Goal: Task Accomplishment & Management: Manage account settings

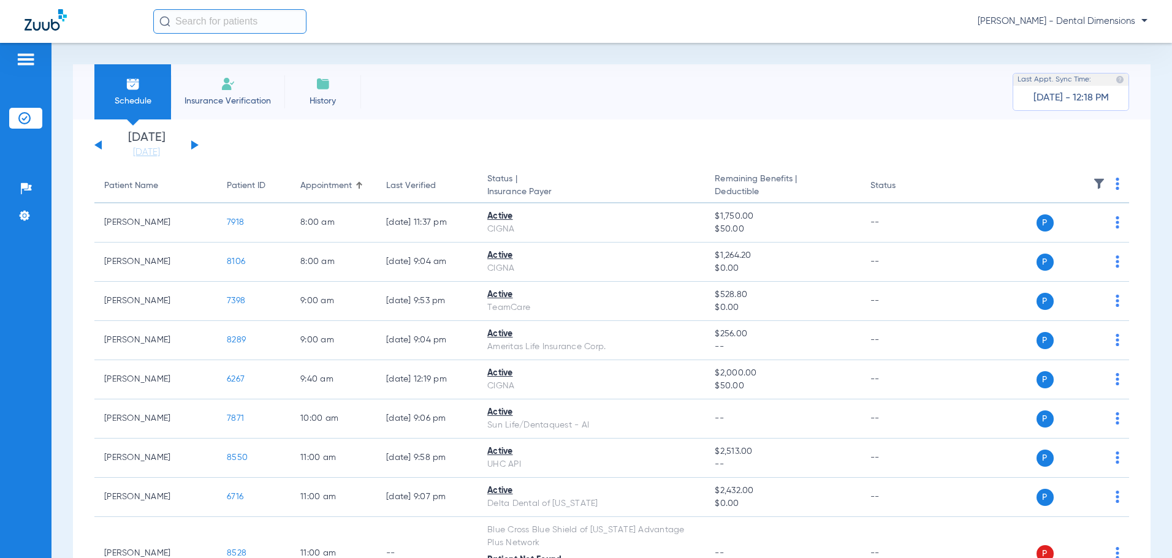
click at [194, 146] on button at bounding box center [194, 144] width 7 height 9
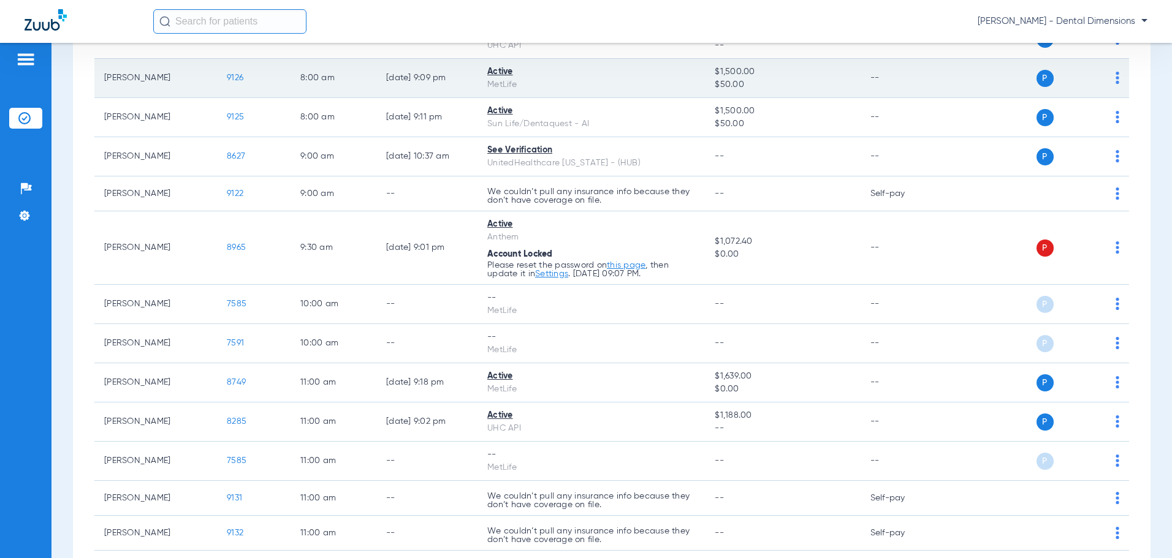
scroll to position [245, 0]
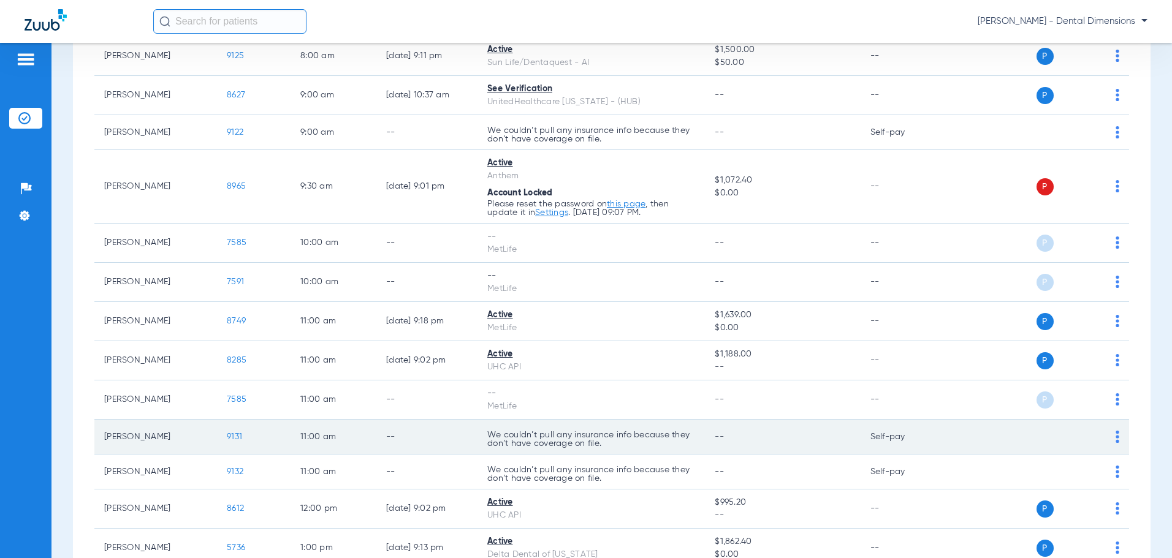
click at [1115, 440] on img at bounding box center [1117, 437] width 4 height 12
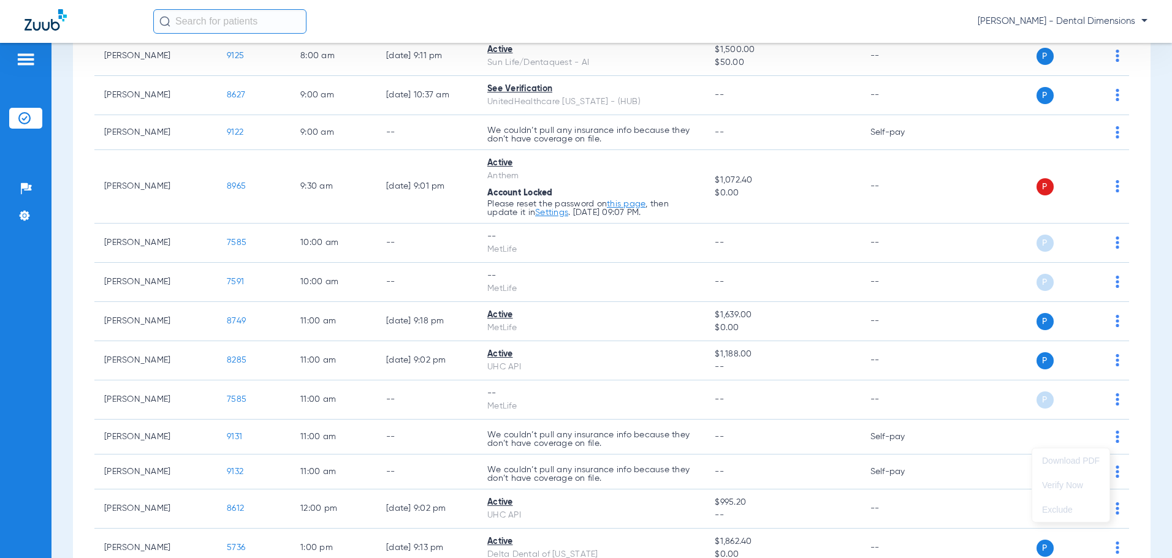
click at [952, 446] on div at bounding box center [586, 279] width 1172 height 558
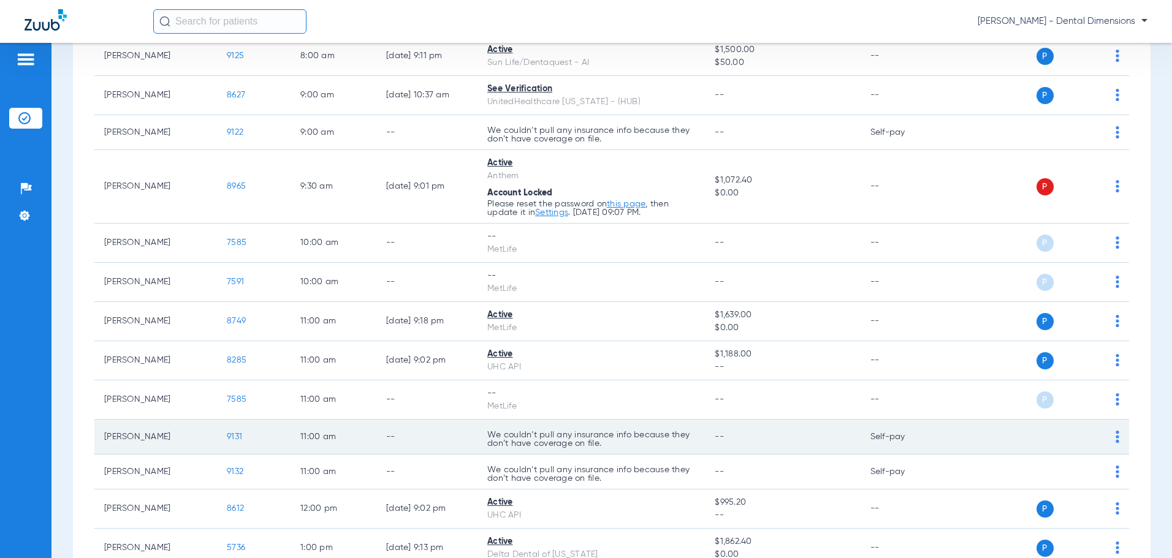
click at [1115, 433] on img at bounding box center [1117, 437] width 4 height 12
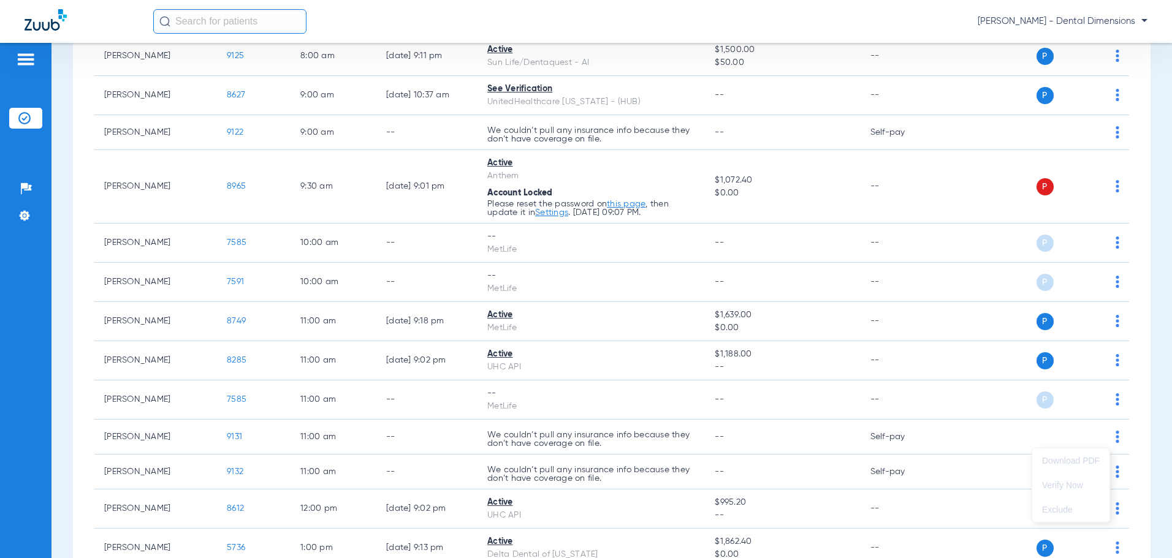
click at [1007, 439] on div at bounding box center [586, 279] width 1172 height 558
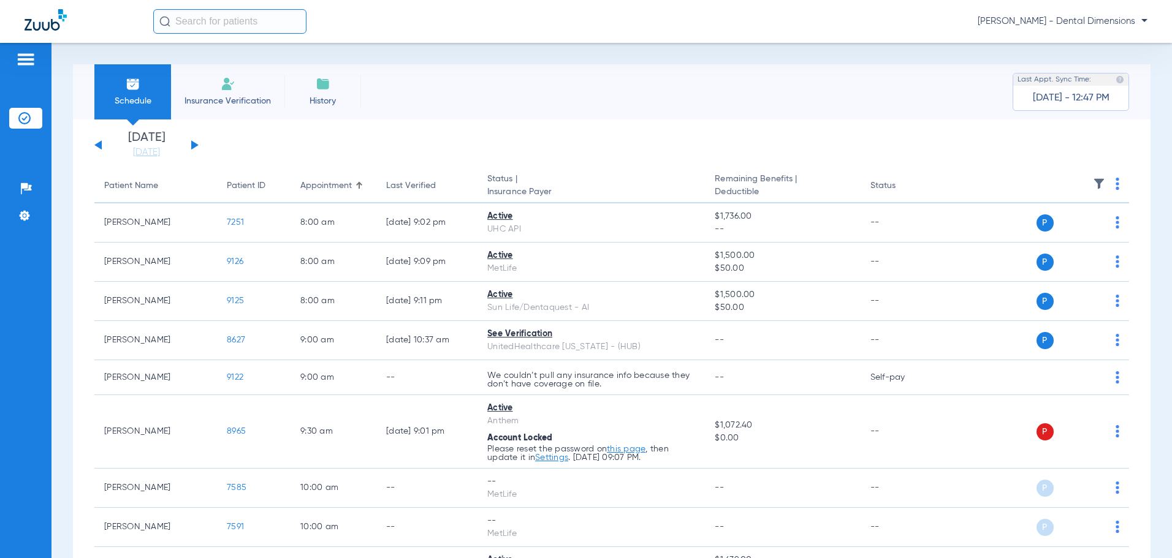
scroll to position [123, 0]
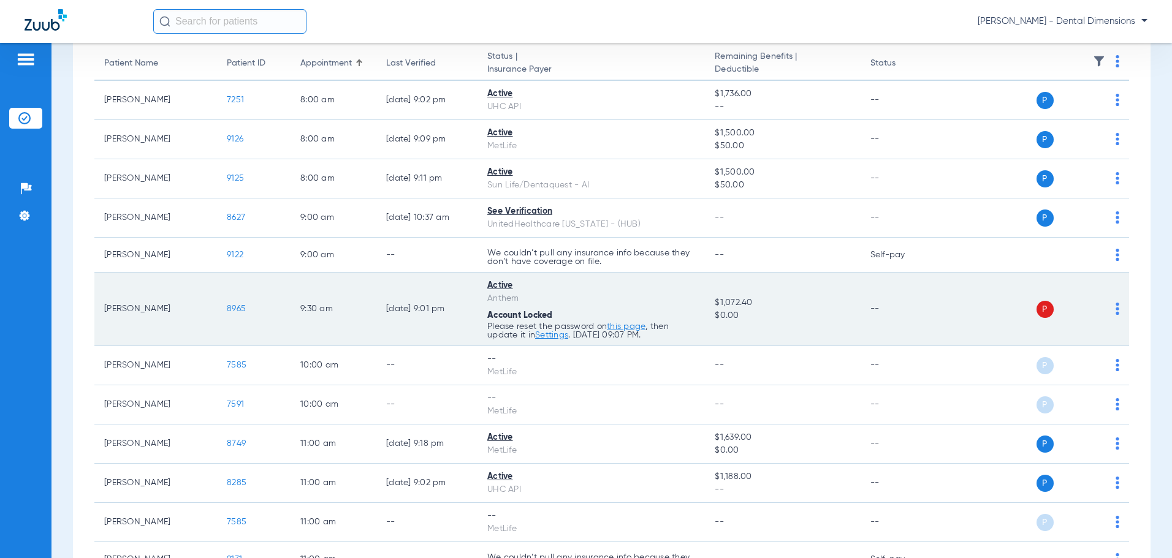
click at [628, 327] on link "this page" at bounding box center [626, 326] width 39 height 9
click at [551, 335] on link "Settings" at bounding box center [551, 335] width 33 height 9
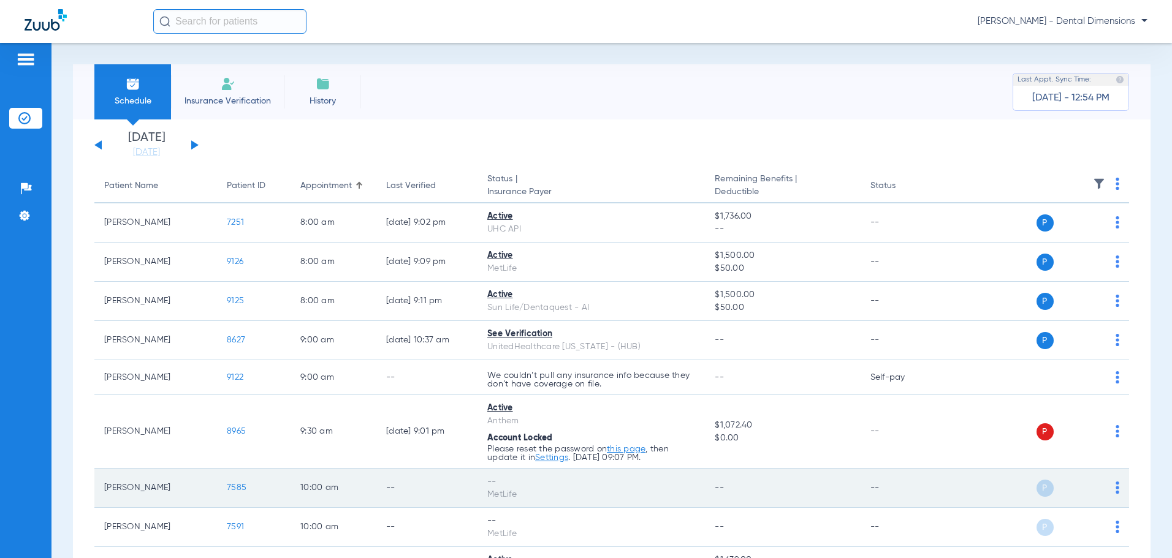
scroll to position [61, 0]
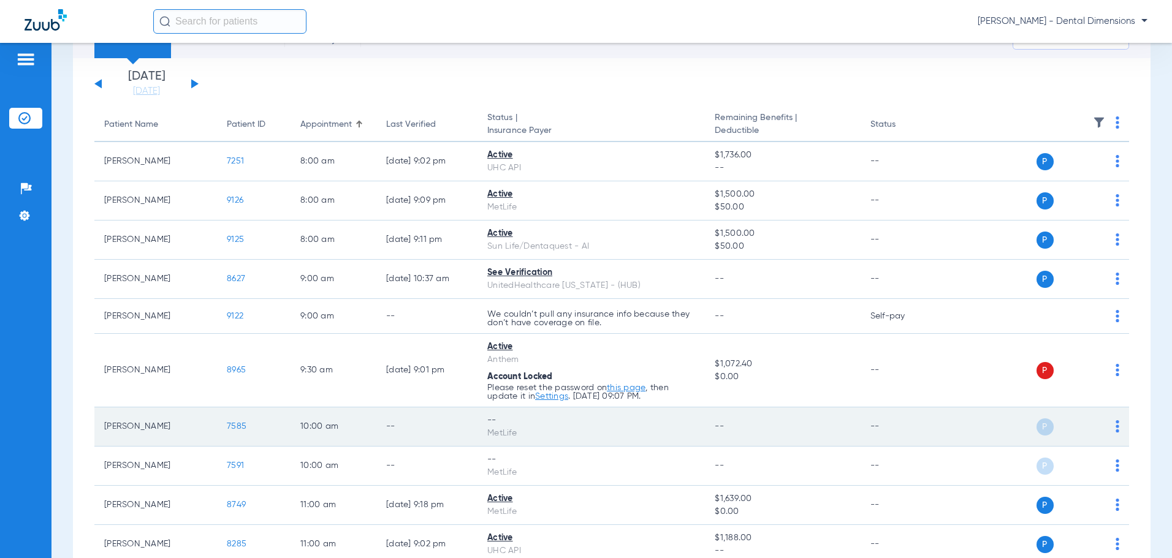
click at [1111, 427] on td "P S" at bounding box center [1036, 426] width 186 height 39
click at [1115, 430] on img at bounding box center [1117, 426] width 4 height 12
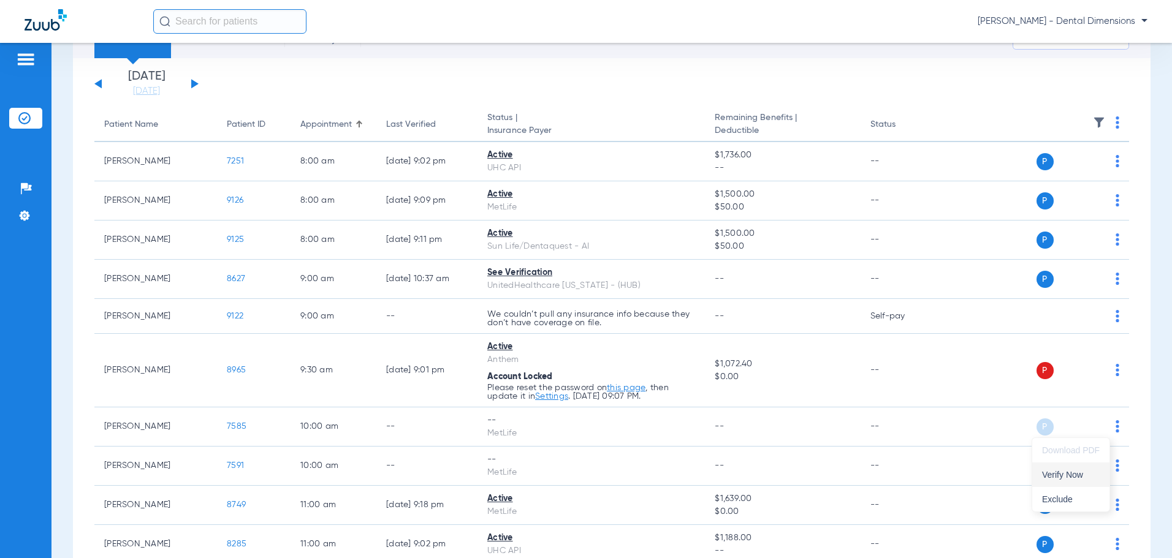
click at [1073, 475] on span "Verify Now" at bounding box center [1071, 475] width 58 height 9
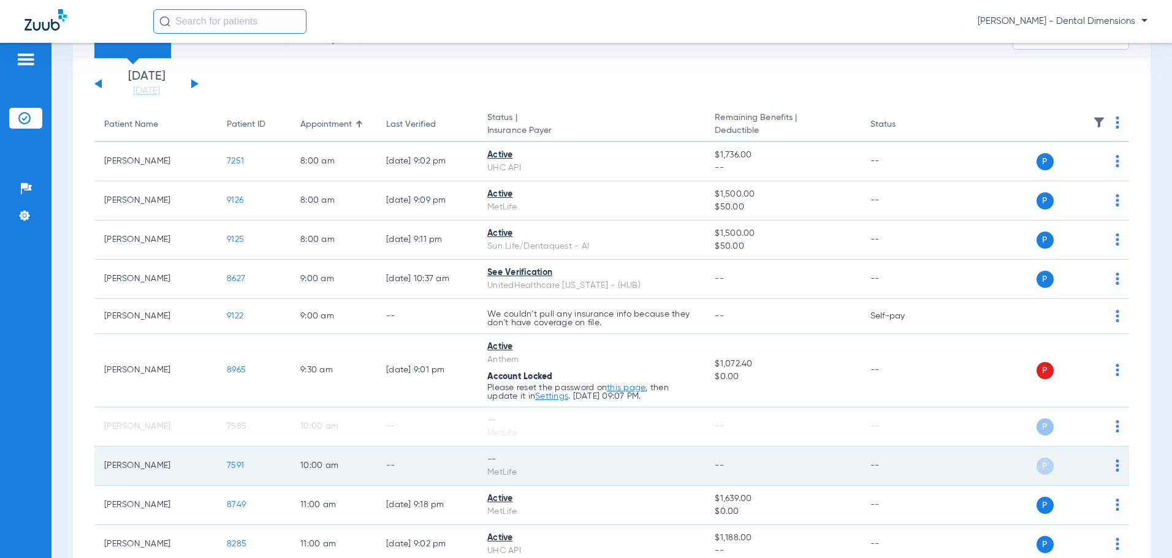
click at [1115, 464] on img at bounding box center [1117, 466] width 4 height 12
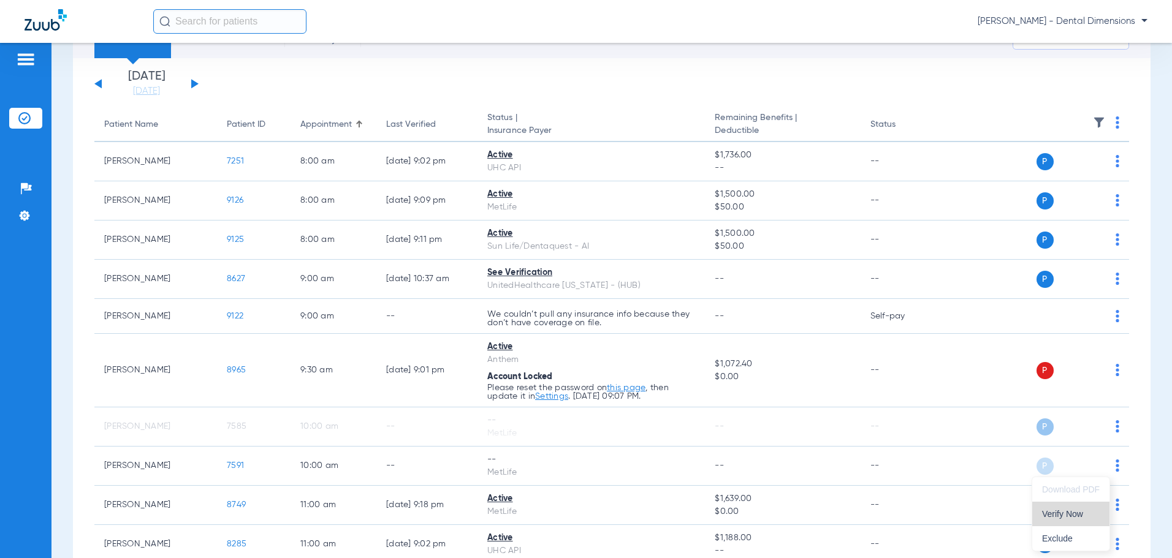
click at [1061, 515] on span "Verify Now" at bounding box center [1071, 514] width 58 height 9
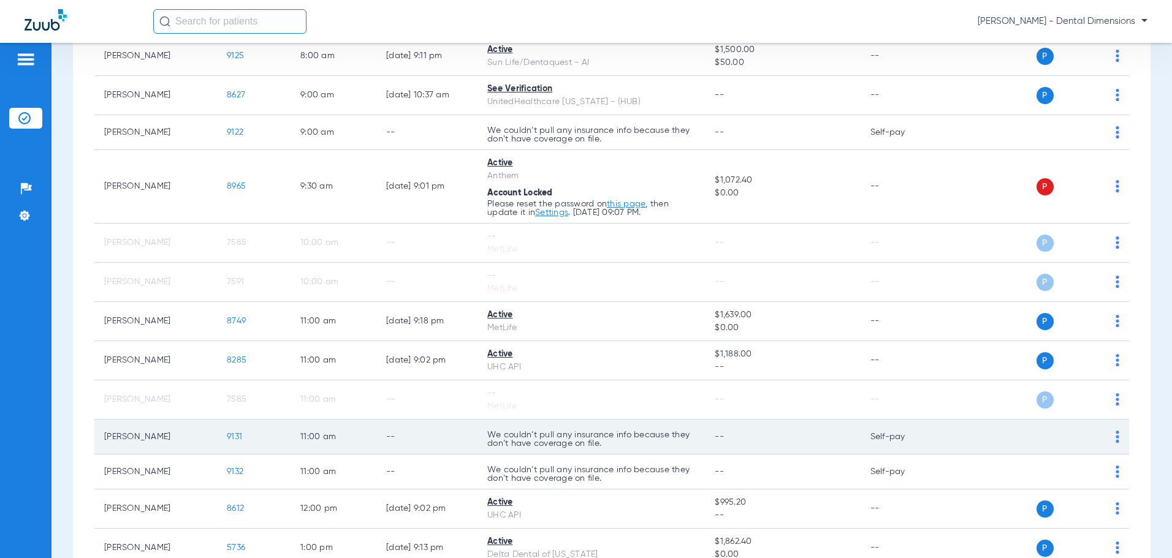
click at [1110, 438] on td "P S" at bounding box center [1036, 437] width 186 height 35
click at [1115, 438] on img at bounding box center [1117, 437] width 4 height 12
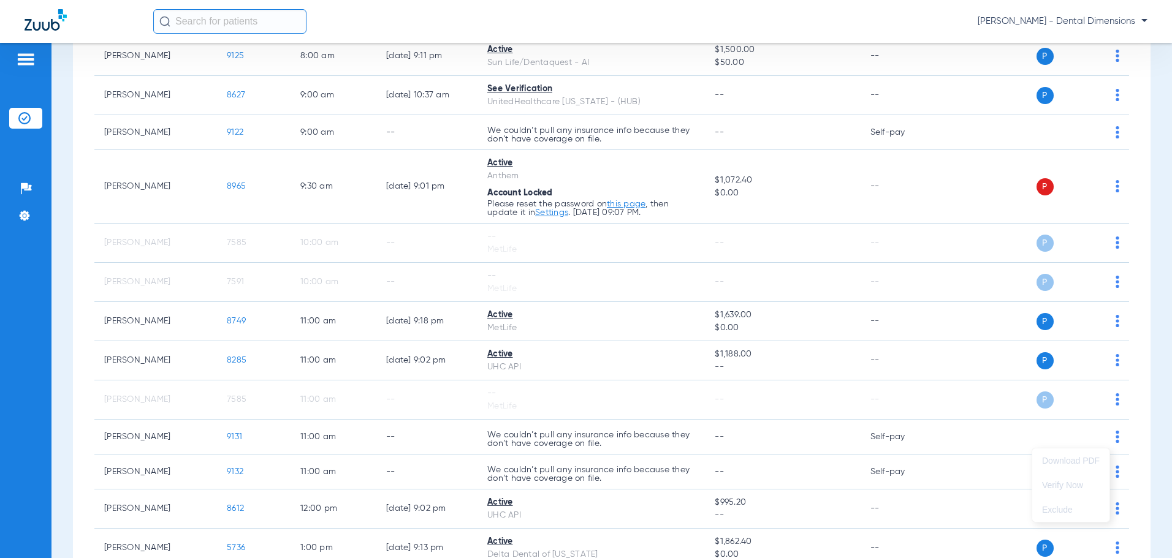
click at [945, 411] on div at bounding box center [586, 279] width 1172 height 558
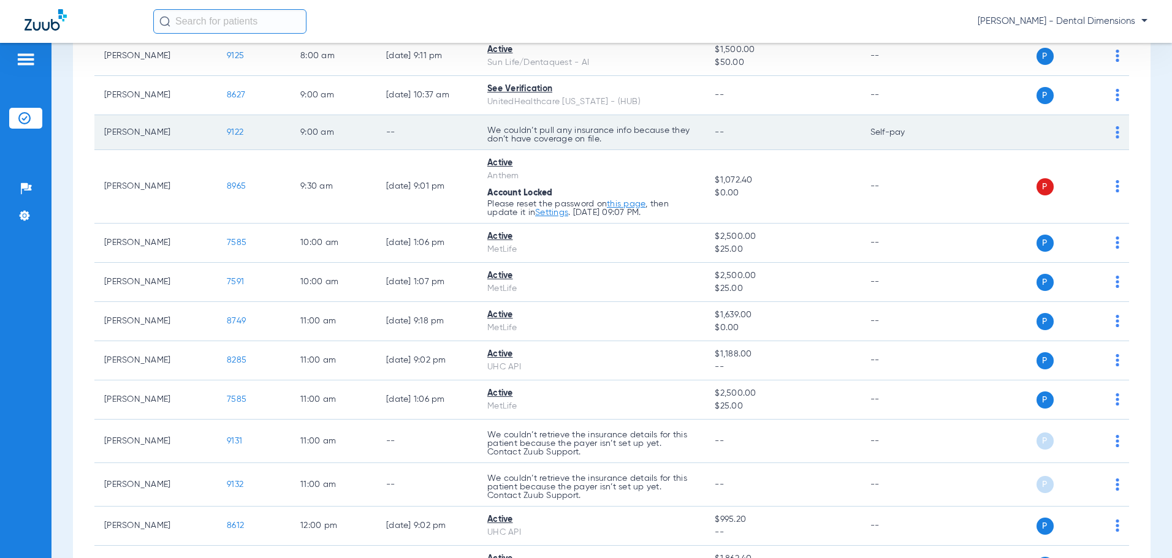
click at [1115, 132] on img at bounding box center [1117, 132] width 4 height 12
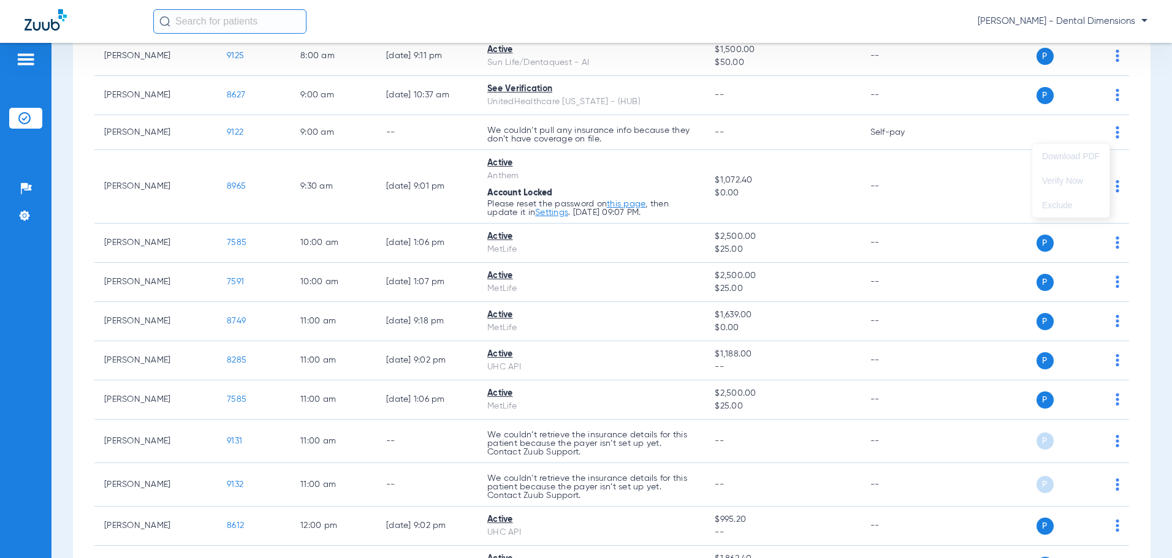
click at [982, 165] on div at bounding box center [586, 279] width 1172 height 558
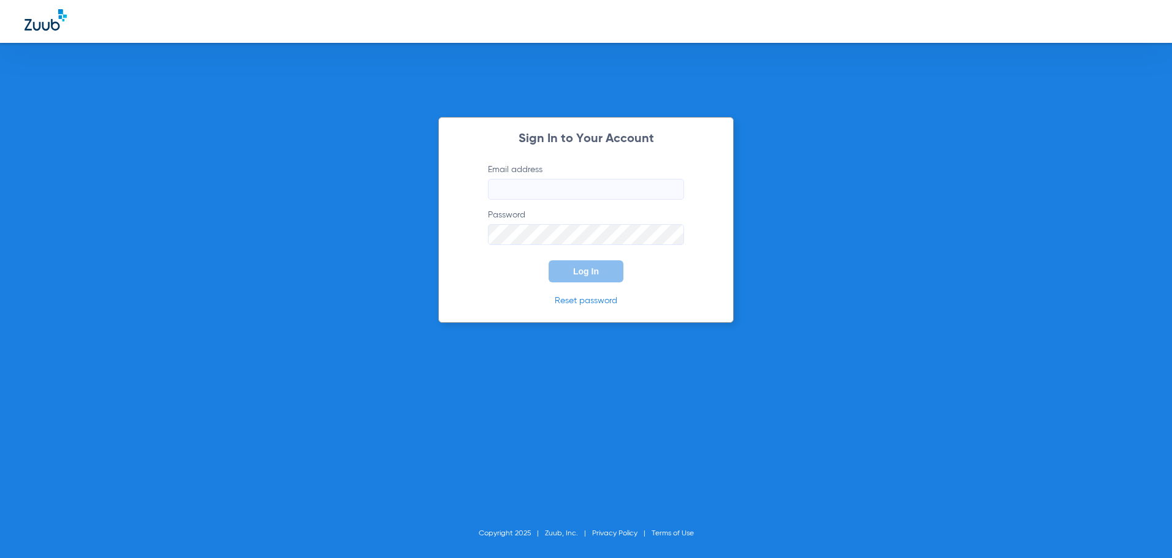
type input "info@drdimensions.com"
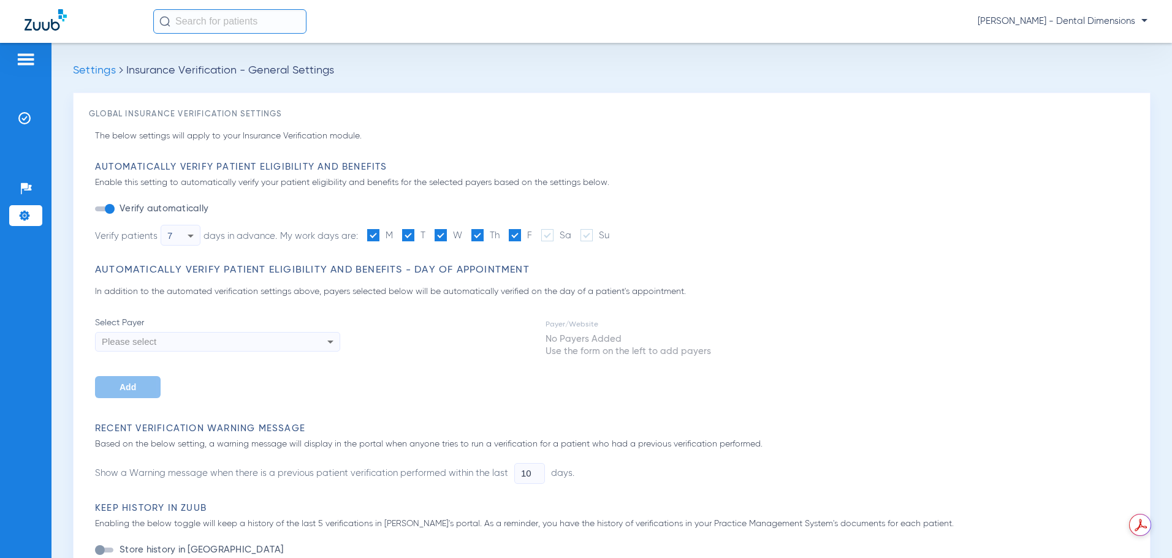
click at [197, 341] on div "Please select" at bounding box center [194, 341] width 185 height 21
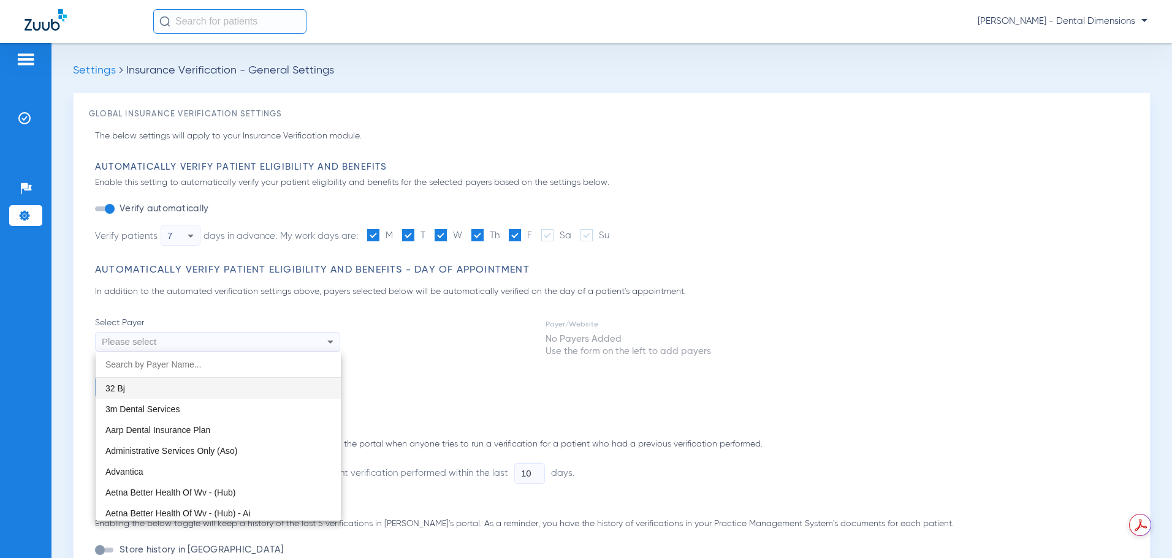
click at [404, 366] on div at bounding box center [586, 279] width 1172 height 558
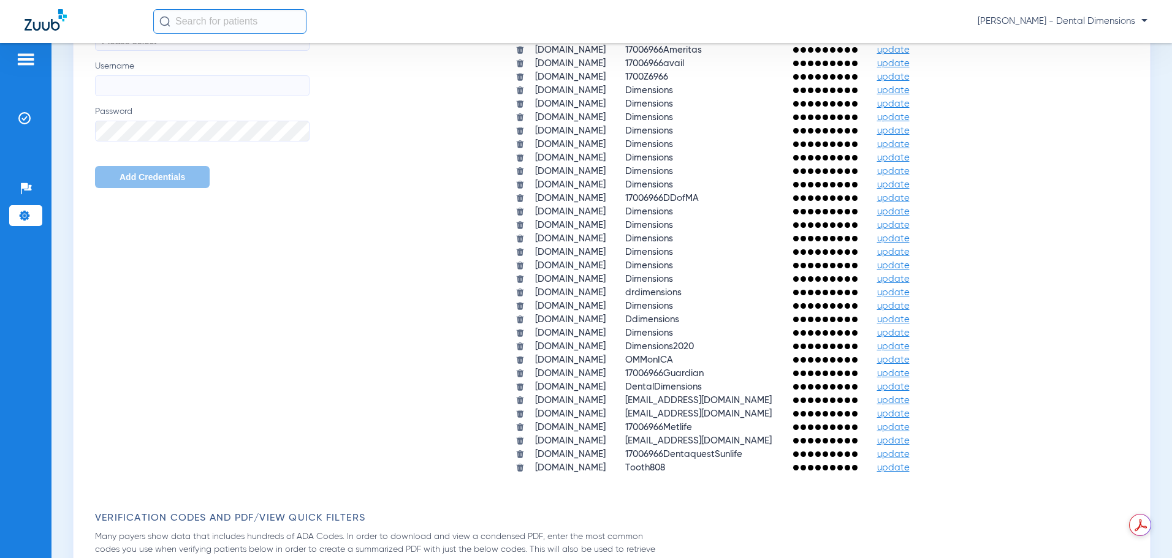
scroll to position [429, 0]
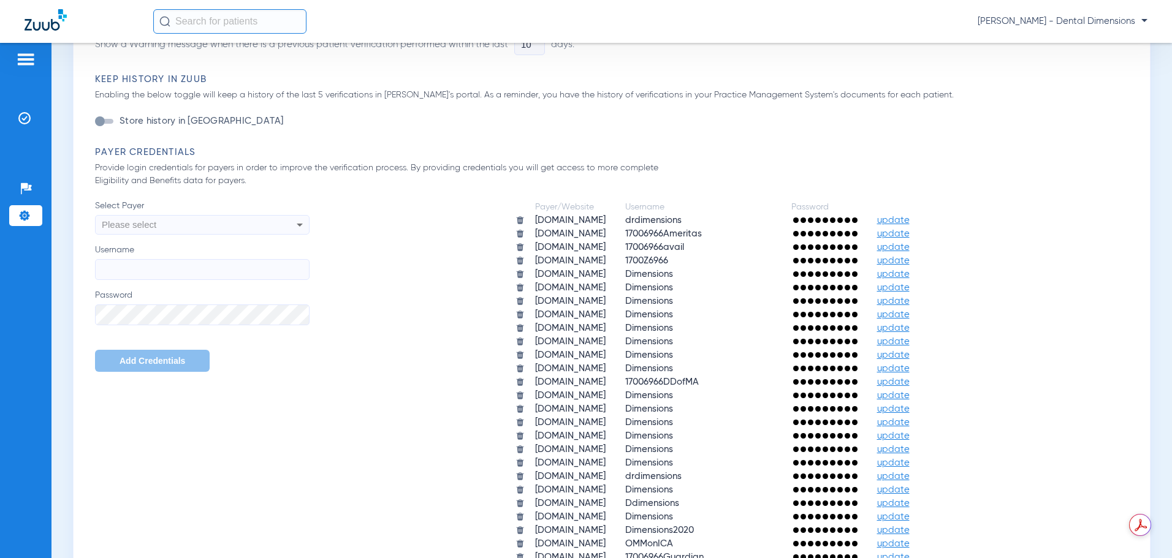
click at [120, 222] on span "Please select" at bounding box center [129, 224] width 55 height 10
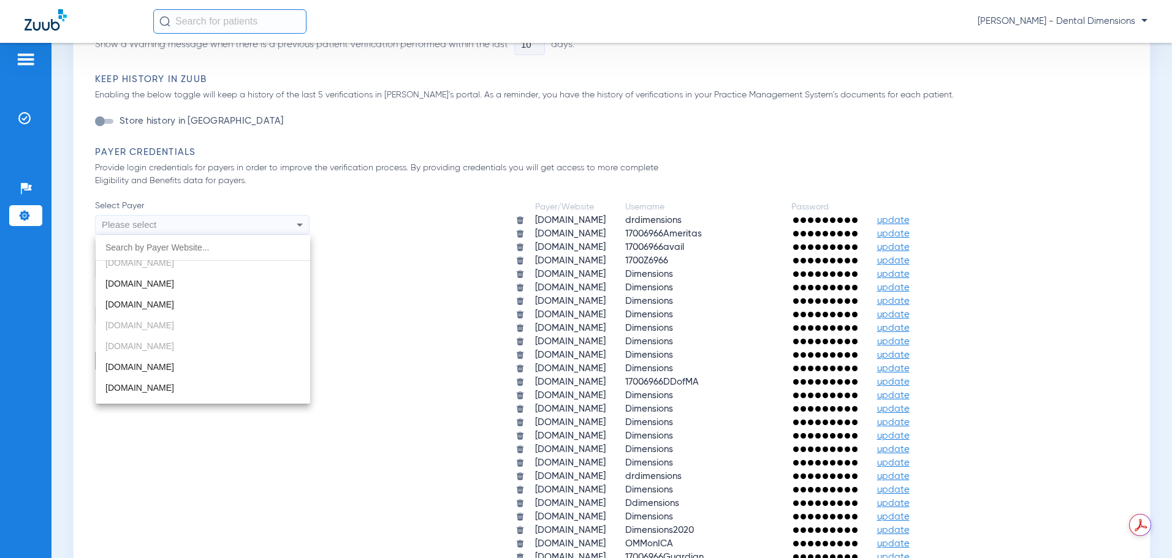
scroll to position [735, 0]
click at [314, 152] on div at bounding box center [586, 279] width 1172 height 558
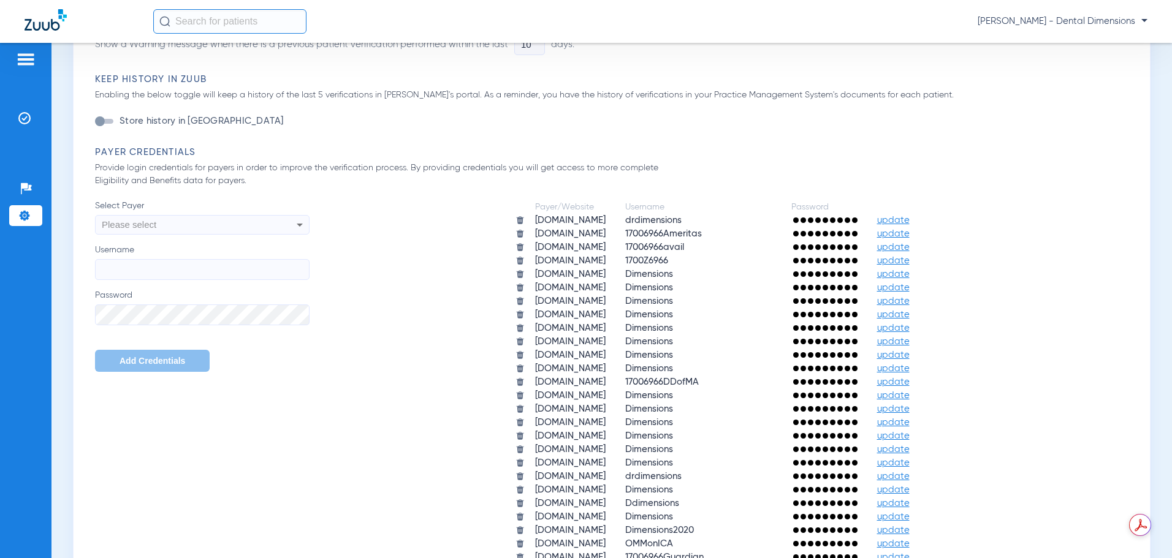
scroll to position [368, 0]
